Goal: Find specific page/section: Find specific page/section

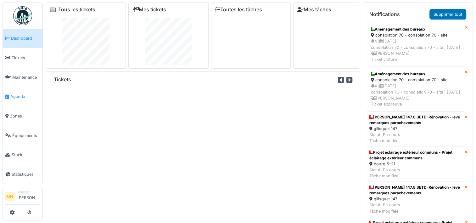
click at [13, 97] on link "Agenda" at bounding box center [23, 97] width 40 height 20
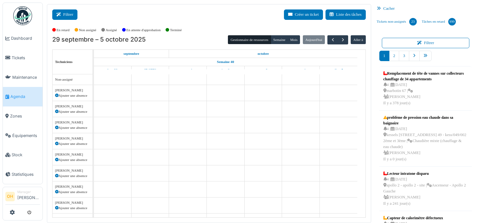
click at [72, 19] on button "Filtrer" at bounding box center [64, 14] width 25 height 10
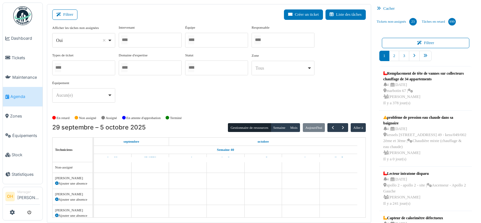
click at [156, 43] on div at bounding box center [150, 40] width 63 height 15
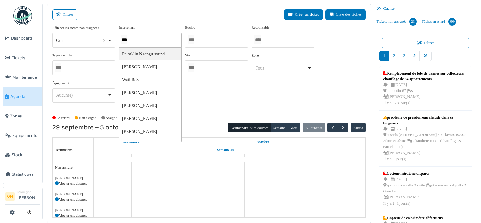
type input "****"
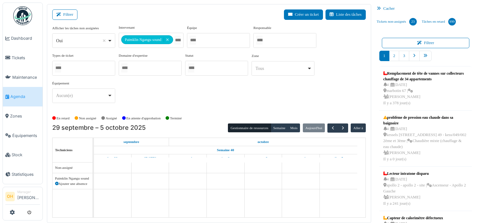
click at [164, 21] on div "Filtrer Créer un ticket Liste des tâches" at bounding box center [208, 16] width 313 height 15
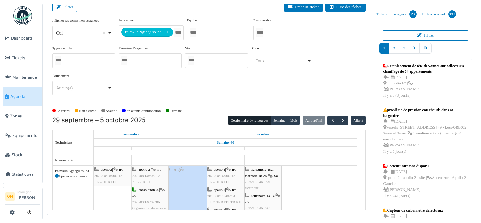
click at [233, 176] on div "apollo 2 | n/a 2025/08/146/06512 ELECTRICITE" at bounding box center [225, 175] width 36 height 18
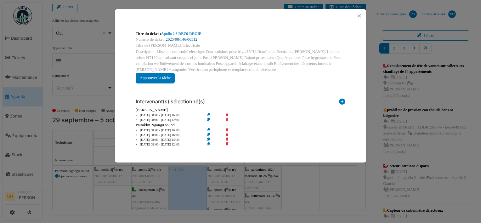
click at [185, 39] on link "2025/08/146/06512" at bounding box center [181, 39] width 31 height 4
click at [209, 143] on icon at bounding box center [214, 144] width 18 height 5
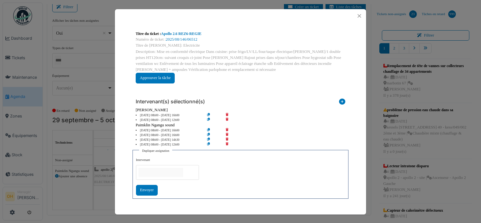
click at [171, 170] on input "null" at bounding box center [160, 172] width 45 height 9
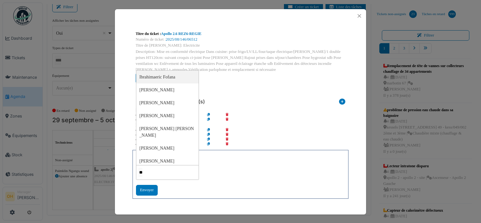
type input "***"
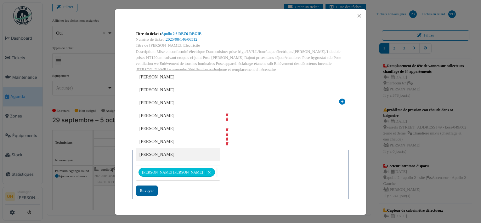
click at [138, 192] on div "Envoyer" at bounding box center [147, 190] width 22 height 10
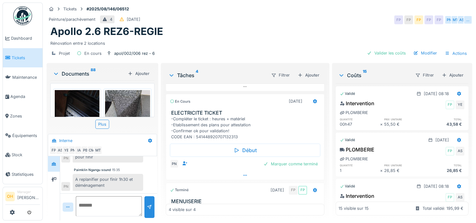
scroll to position [31, 0]
click at [239, 171] on div at bounding box center [245, 174] width 158 height 9
